Goal: Information Seeking & Learning: Learn about a topic

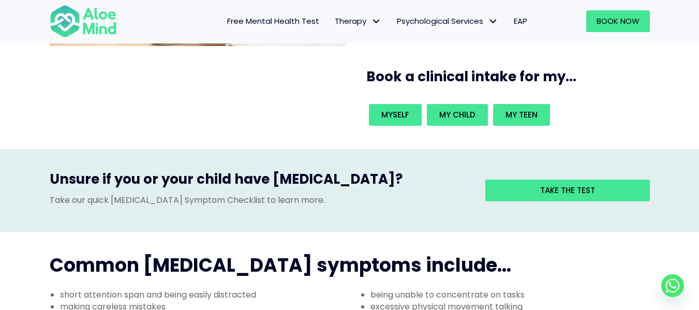
scroll to position [207, 0]
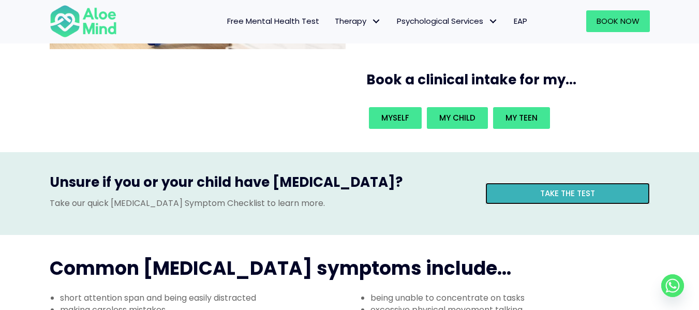
click at [524, 183] on link "Take the test" at bounding box center [567, 194] width 165 height 22
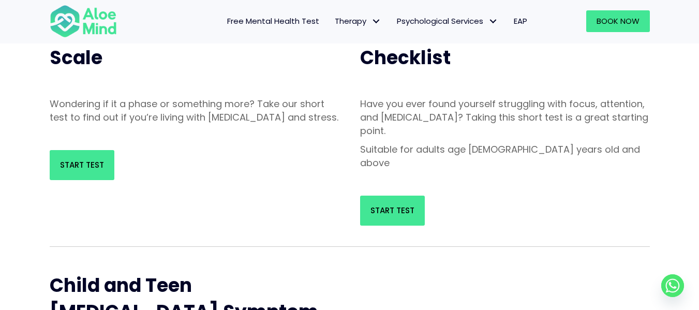
scroll to position [259, 0]
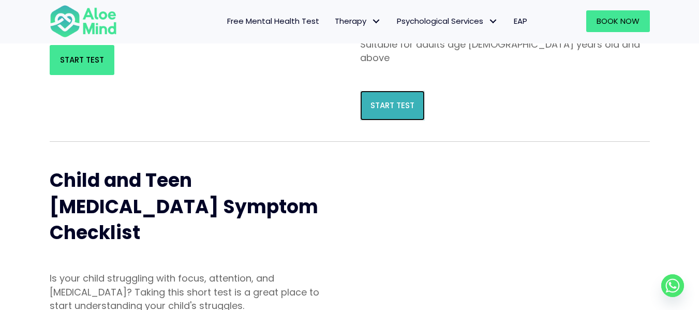
click at [403, 100] on span "Start Test" at bounding box center [392, 105] width 44 height 11
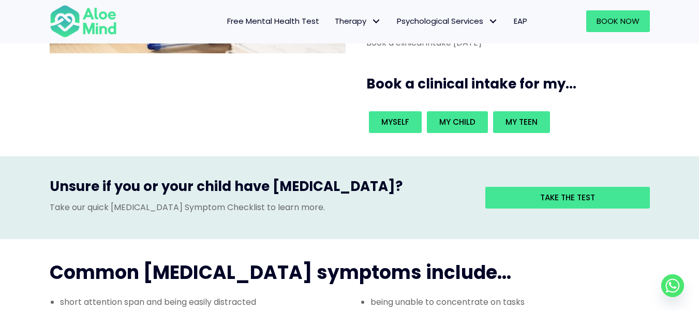
scroll to position [207, 0]
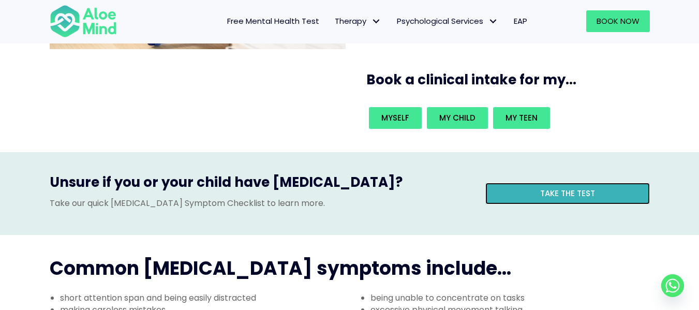
click at [519, 183] on link "Take the test" at bounding box center [567, 194] width 165 height 22
